Goal: Obtain resource: Download file/media

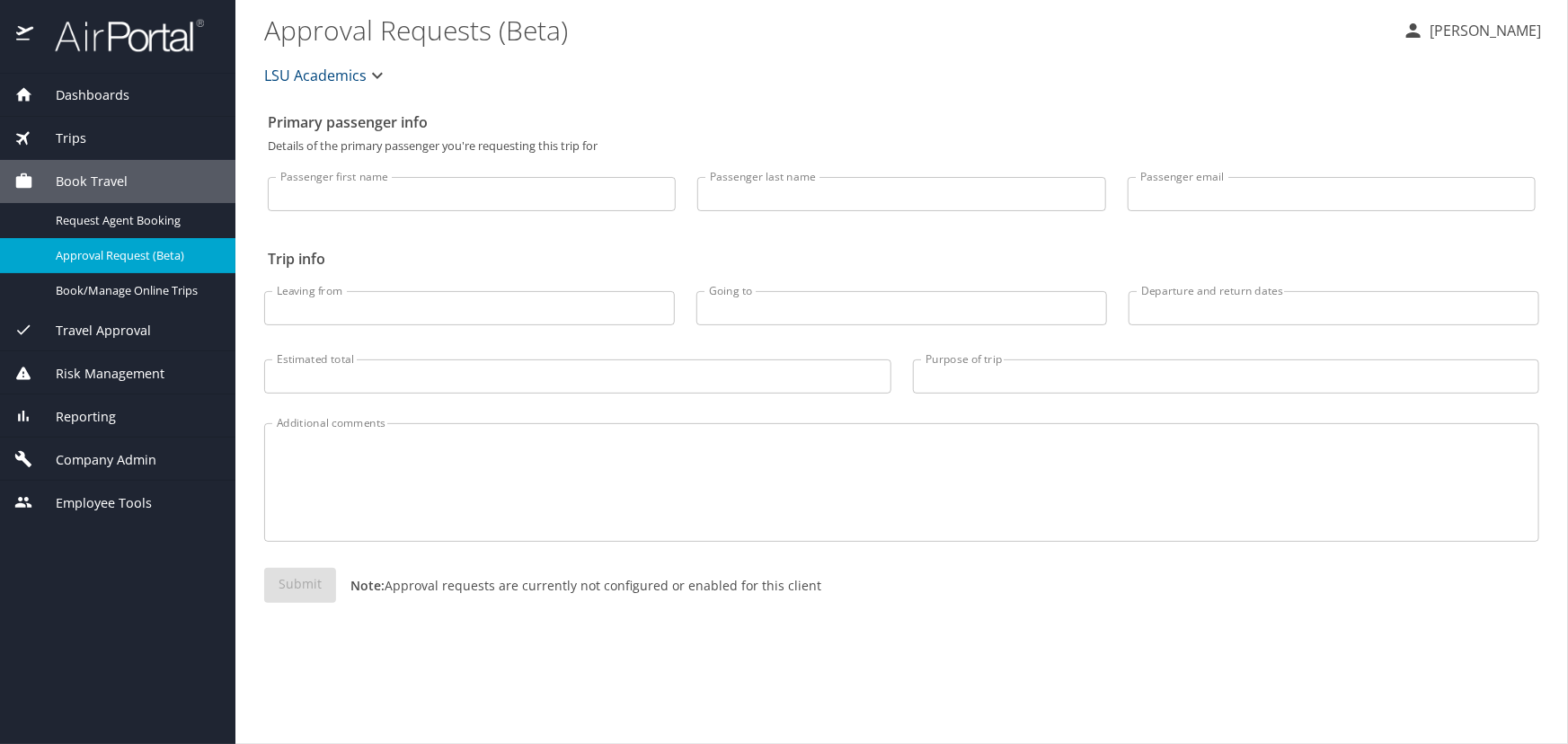
drag, startPoint x: 37, startPoint y: 141, endPoint x: 47, endPoint y: 159, distance: 20.6
click at [37, 140] on span "Trips" at bounding box center [59, 138] width 53 height 19
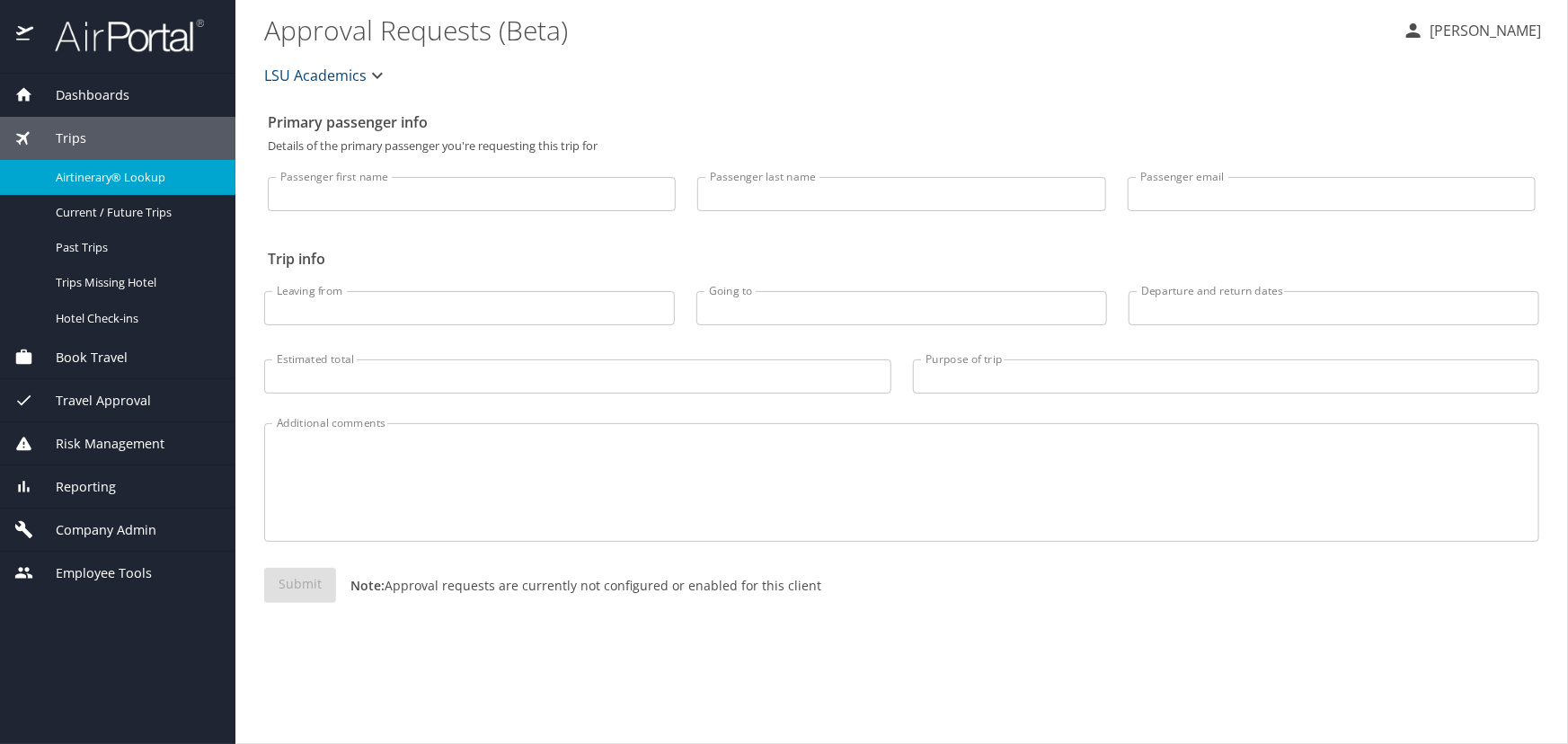
click at [90, 171] on span "Airtinerary® Lookup" at bounding box center [135, 178] width 159 height 17
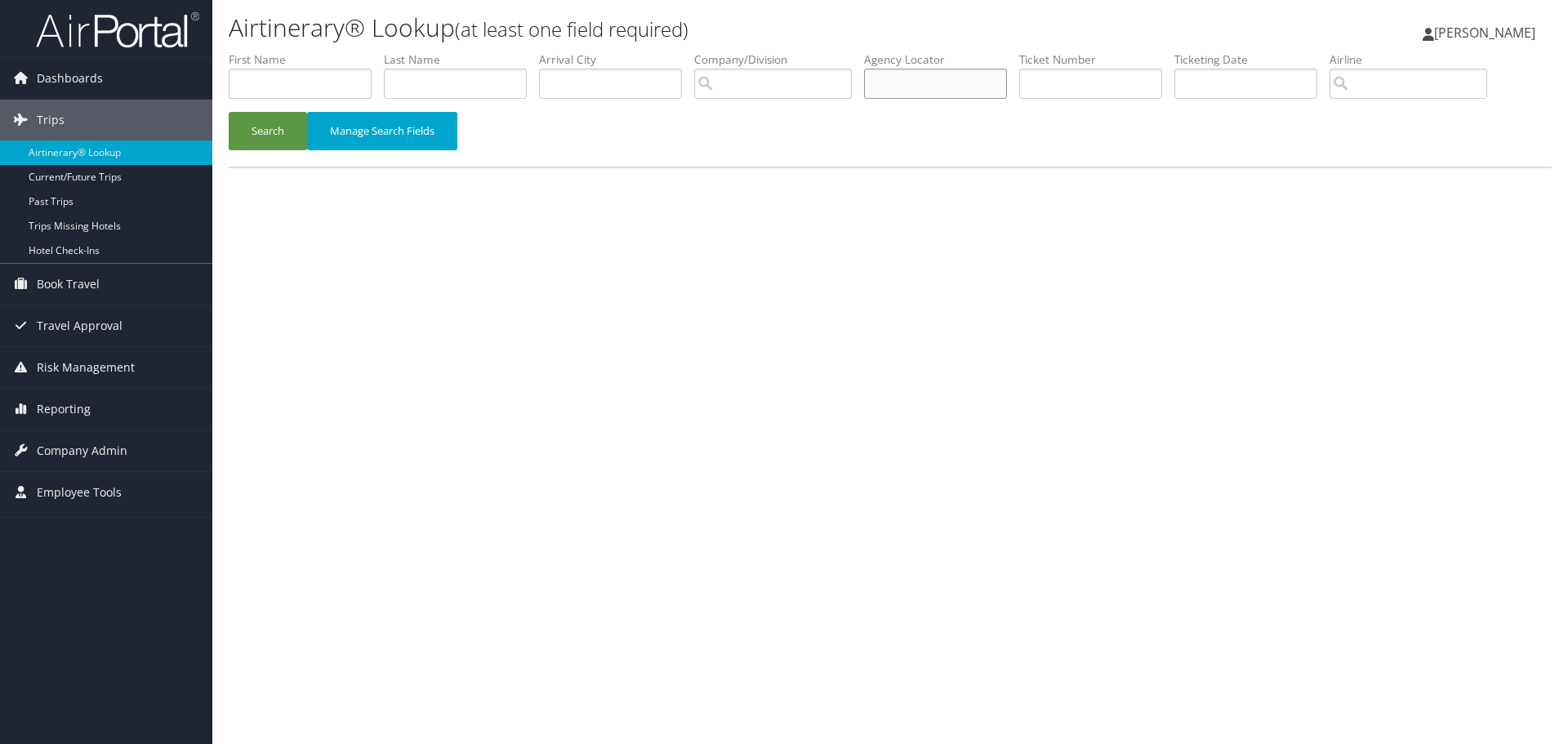
click at [910, 72] on input "text" at bounding box center [935, 84] width 143 height 30
type input "cm05mh"
click at [229, 112] on button "Search" at bounding box center [267, 131] width 78 height 39
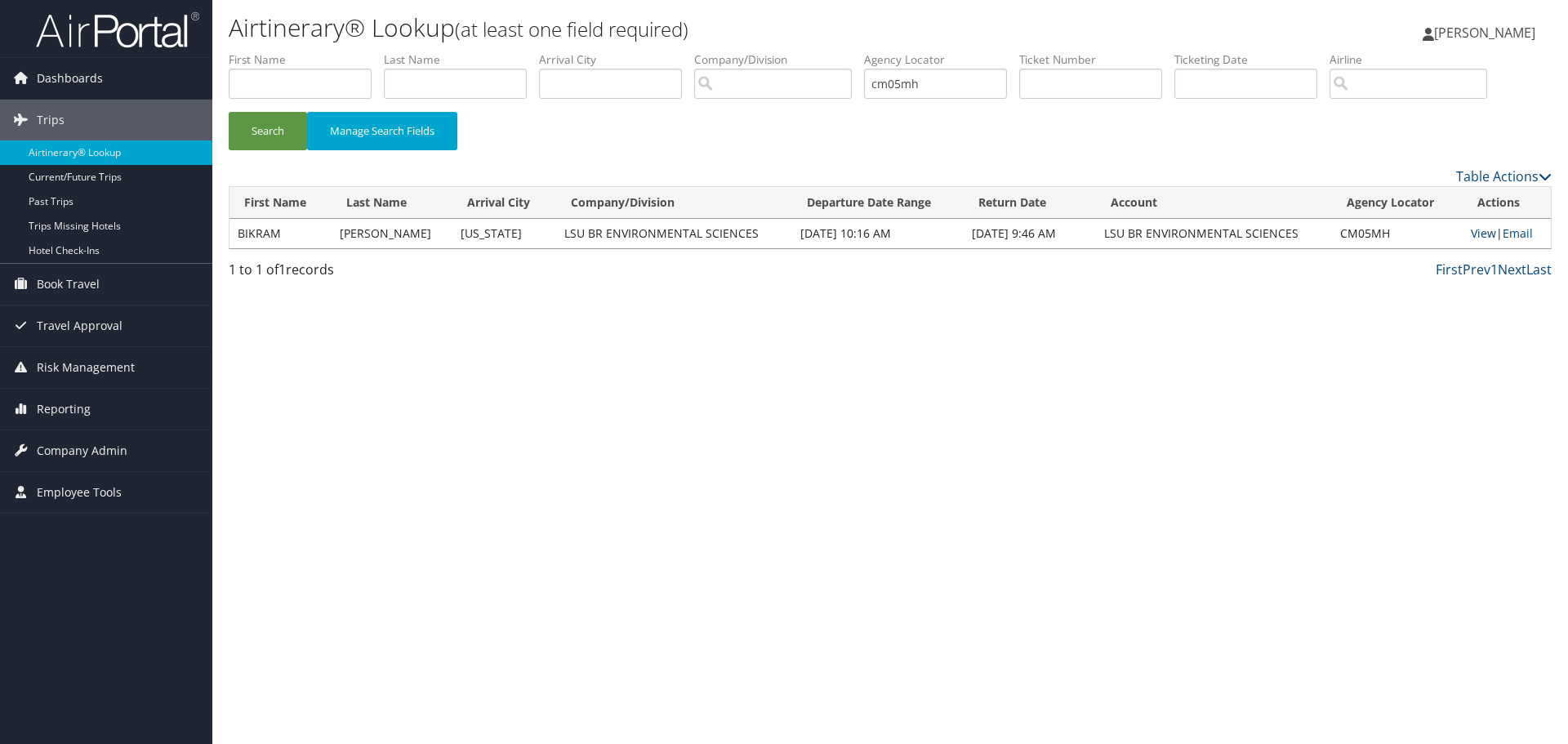
click at [1475, 239] on link "View" at bounding box center [1483, 233] width 25 height 16
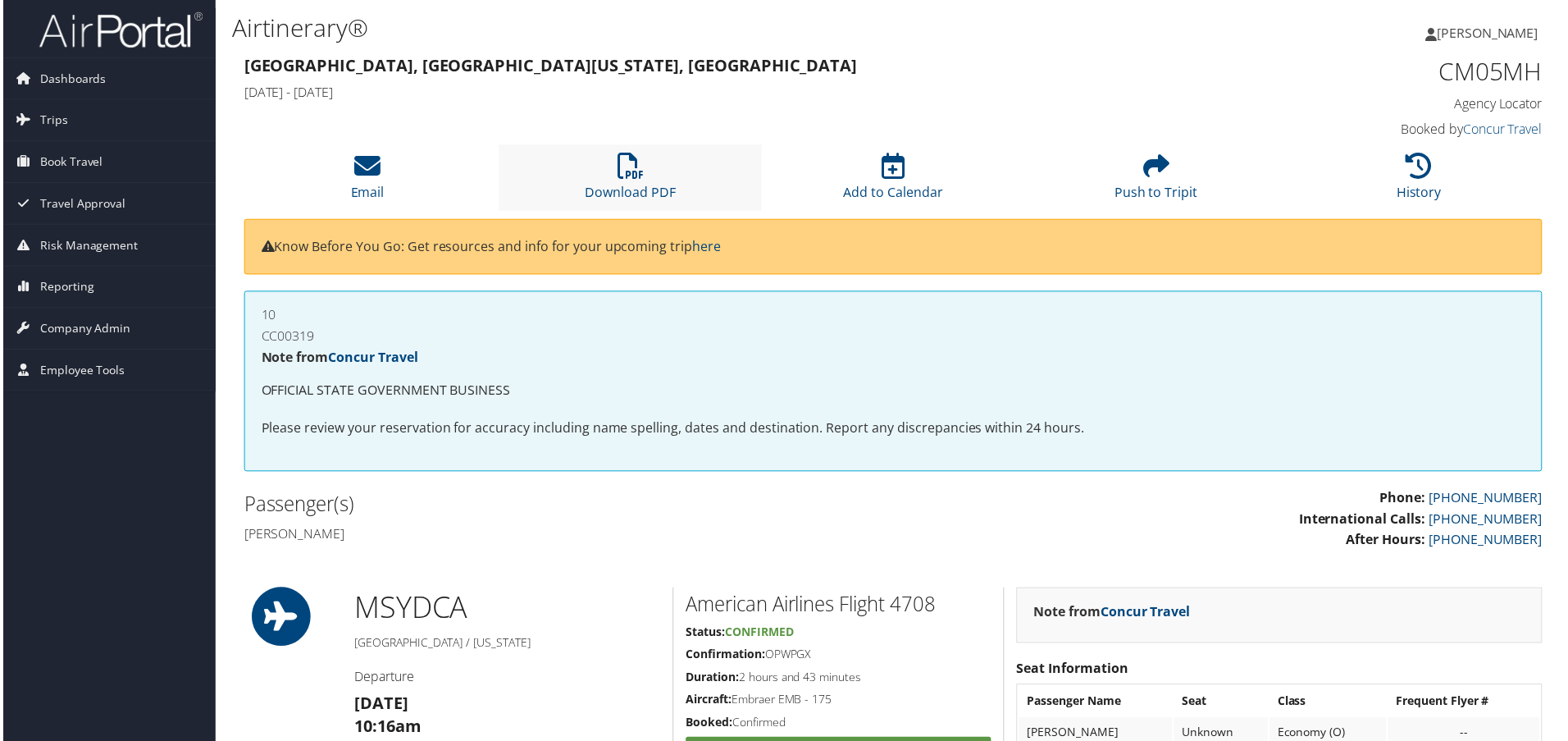
click at [677, 178] on li "Download PDF" at bounding box center [629, 178] width 264 height 66
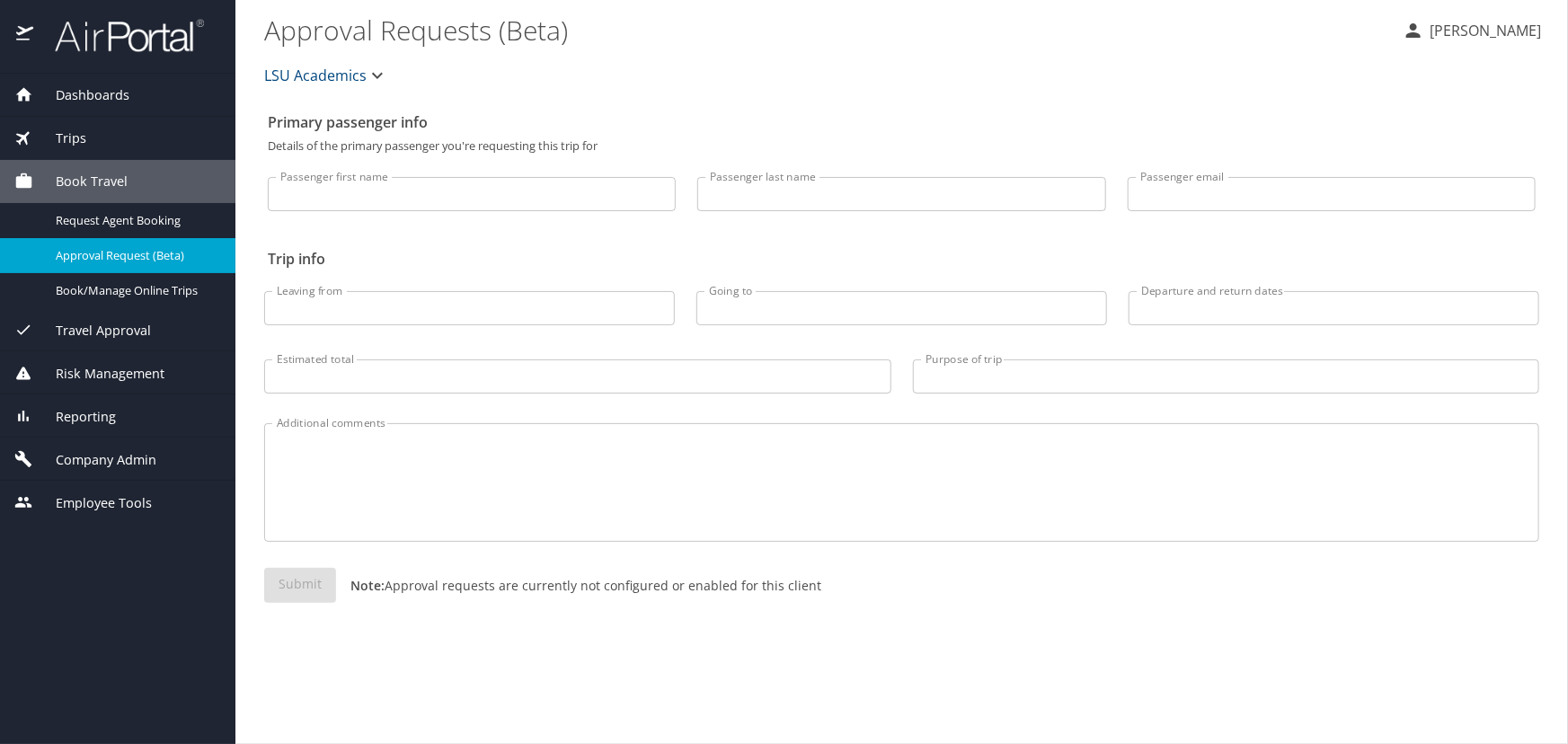
click at [95, 135] on div "Trips" at bounding box center [118, 138] width 207 height 19
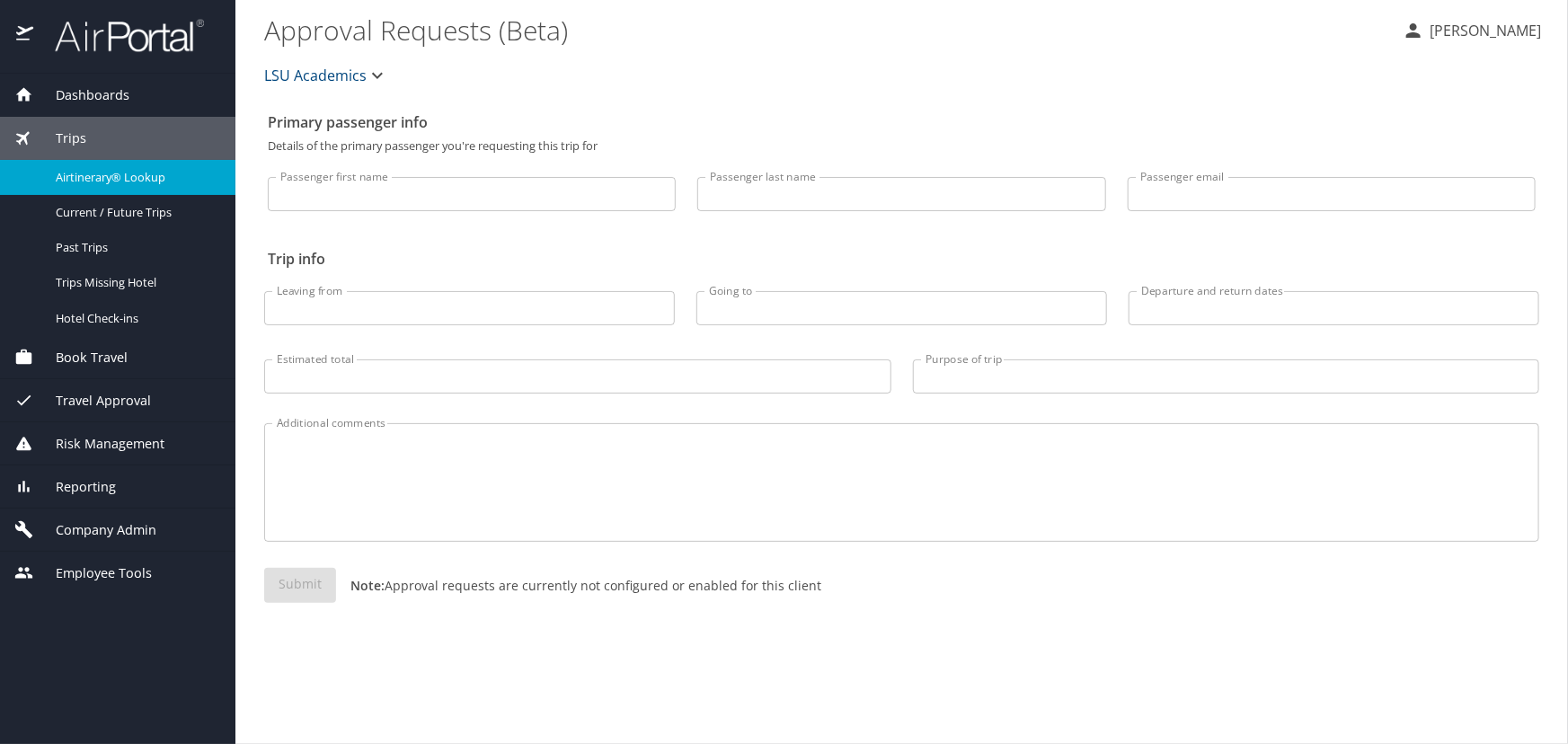
click at [106, 173] on span "Airtinerary® Lookup" at bounding box center [135, 178] width 159 height 17
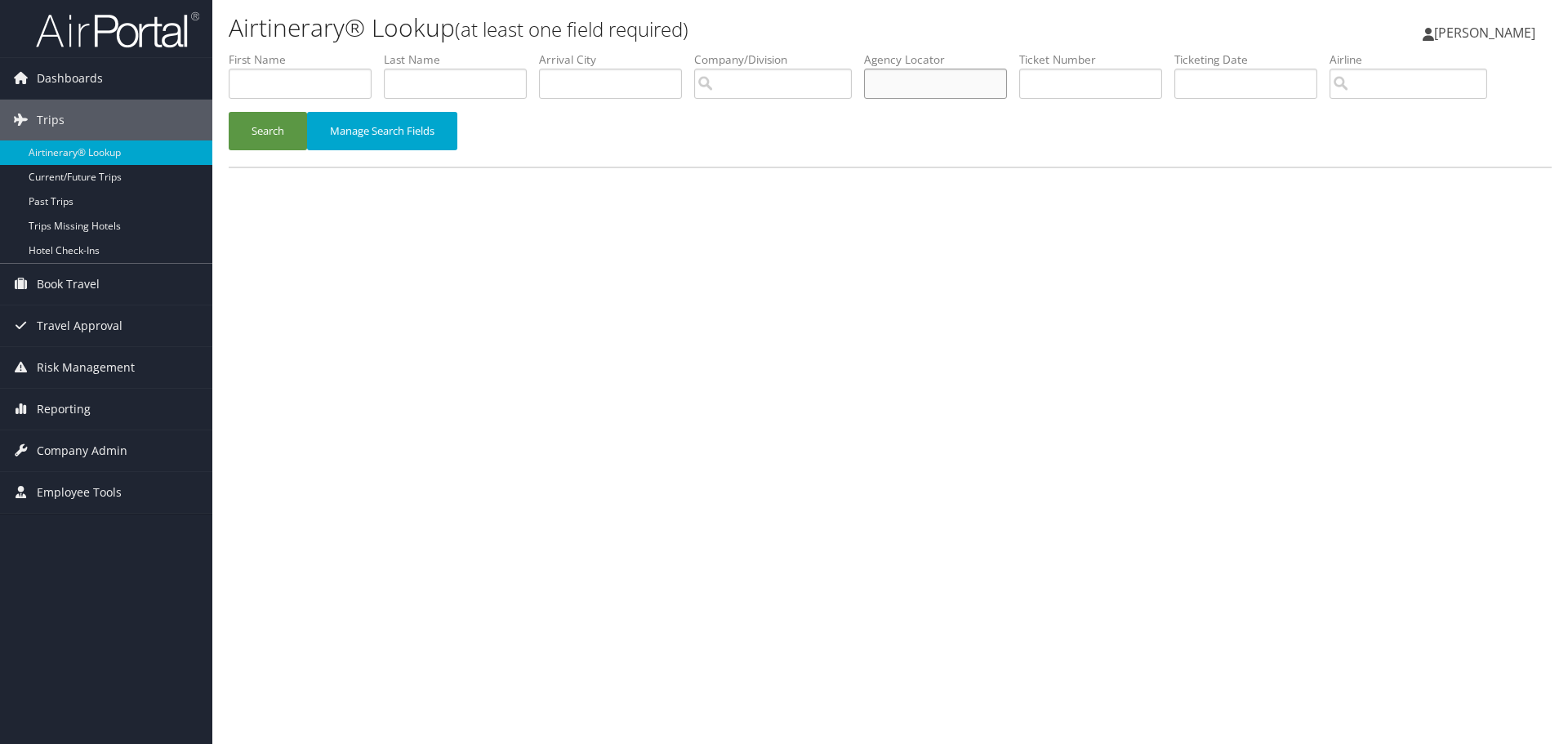
click at [964, 83] on input "text" at bounding box center [935, 84] width 143 height 30
type input "cn9m5t"
click at [229, 112] on button "Search" at bounding box center [267, 131] width 78 height 39
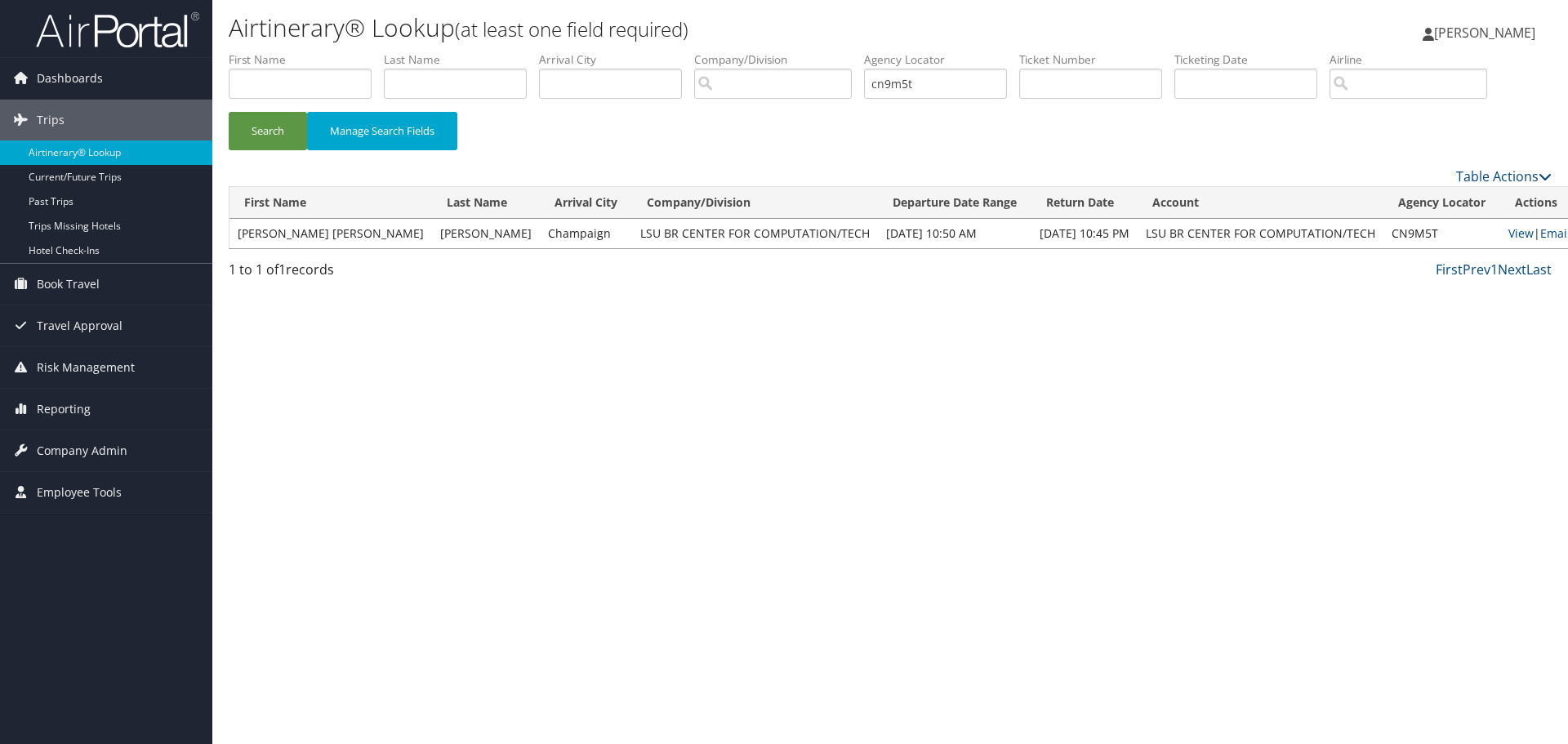
click at [1500, 233] on td "View | Email" at bounding box center [1539, 233] width 78 height 29
click at [1508, 235] on link "View" at bounding box center [1521, 233] width 25 height 16
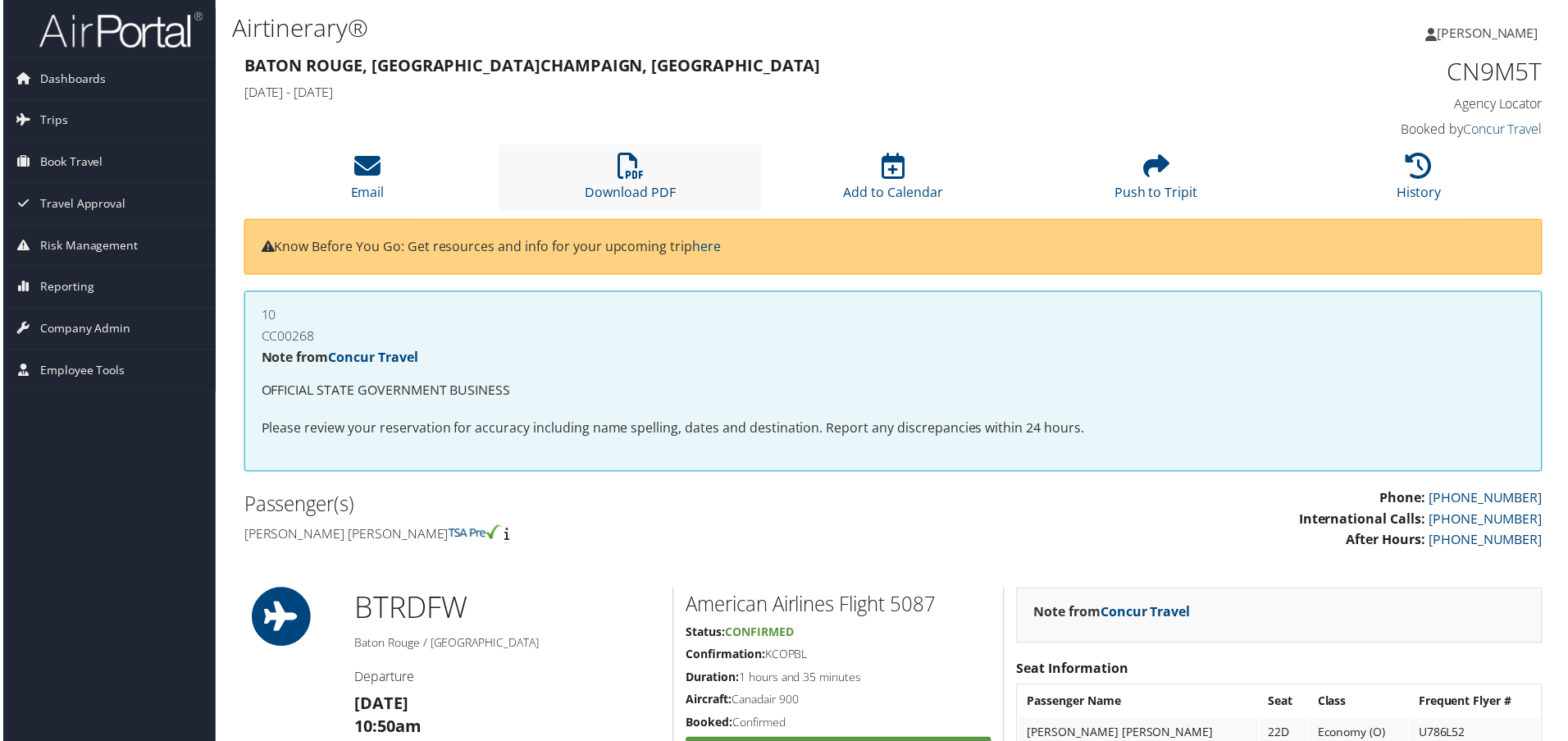
click at [671, 163] on li "Download PDF" at bounding box center [629, 178] width 264 height 66
